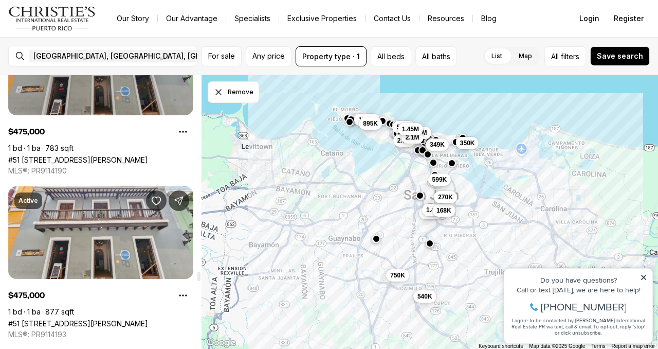
scroll to position [6318, 0]
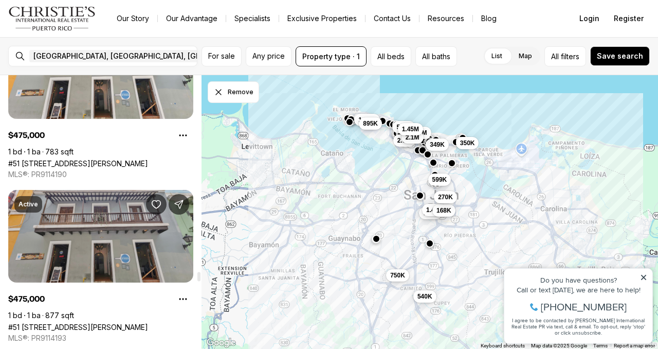
click at [117, 323] on link "#51 [STREET_ADDRESS][PERSON_NAME]" at bounding box center [78, 327] width 140 height 9
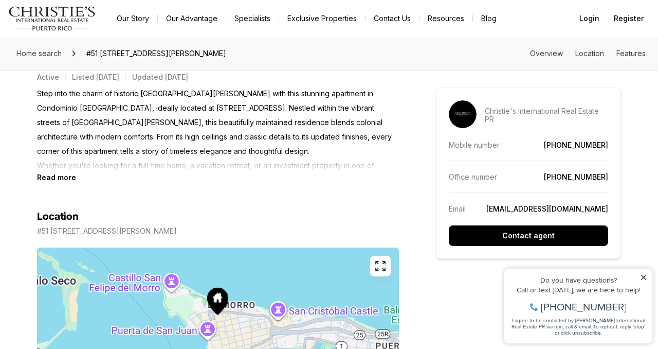
scroll to position [502, 0]
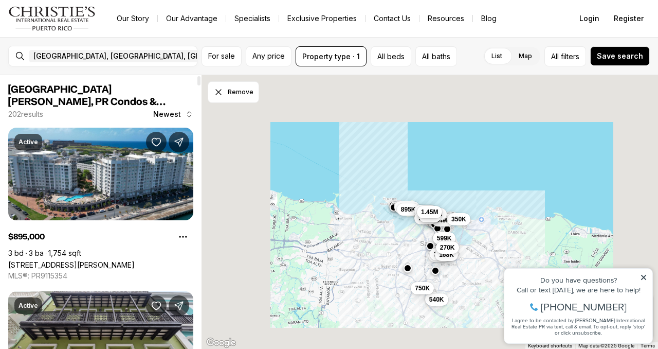
click at [424, 298] on div "540K 775K 1.48M 349K 599K 168K 350K 270K 1.28M 895K 750K 585K 2.7M 2.26M 2.1M 1…" at bounding box center [430, 212] width 457 height 274
